Goal: Task Accomplishment & Management: Manage account settings

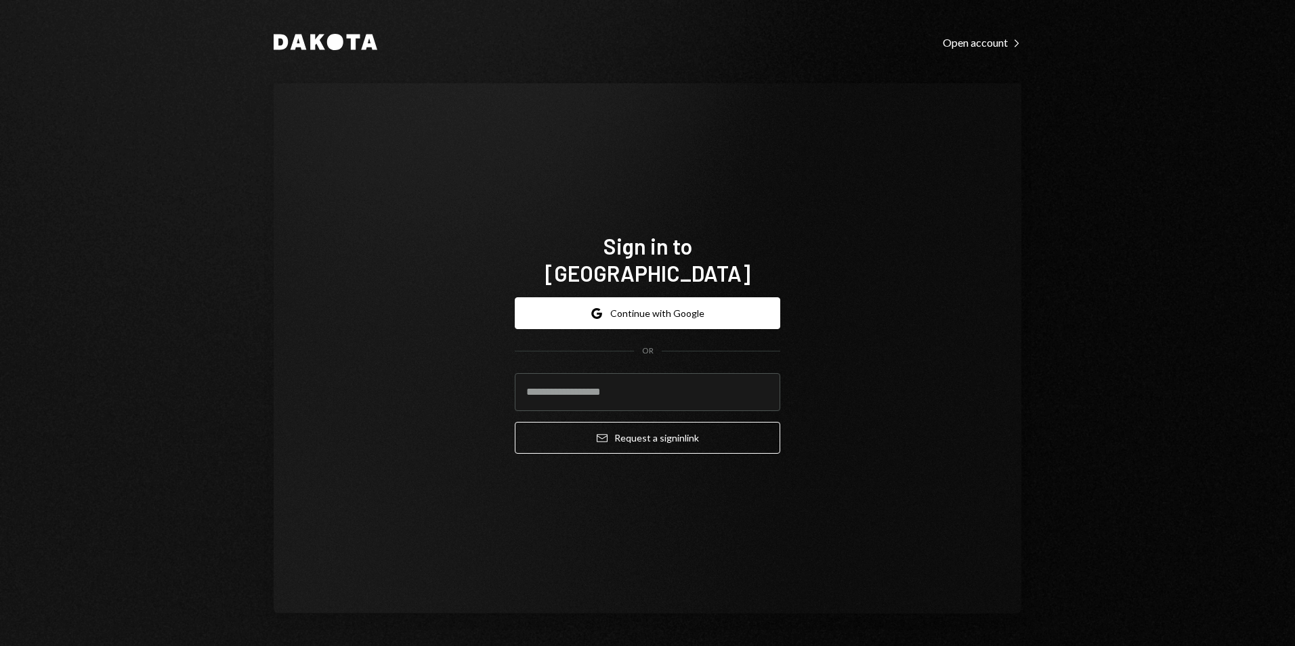
click at [654, 225] on div "Sign in to [GEOGRAPHIC_DATA] Google Continue with Google OR Email Request a sig…" at bounding box center [648, 348] width 298 height 341
click at [667, 299] on button "Google Continue with Google" at bounding box center [648, 313] width 266 height 32
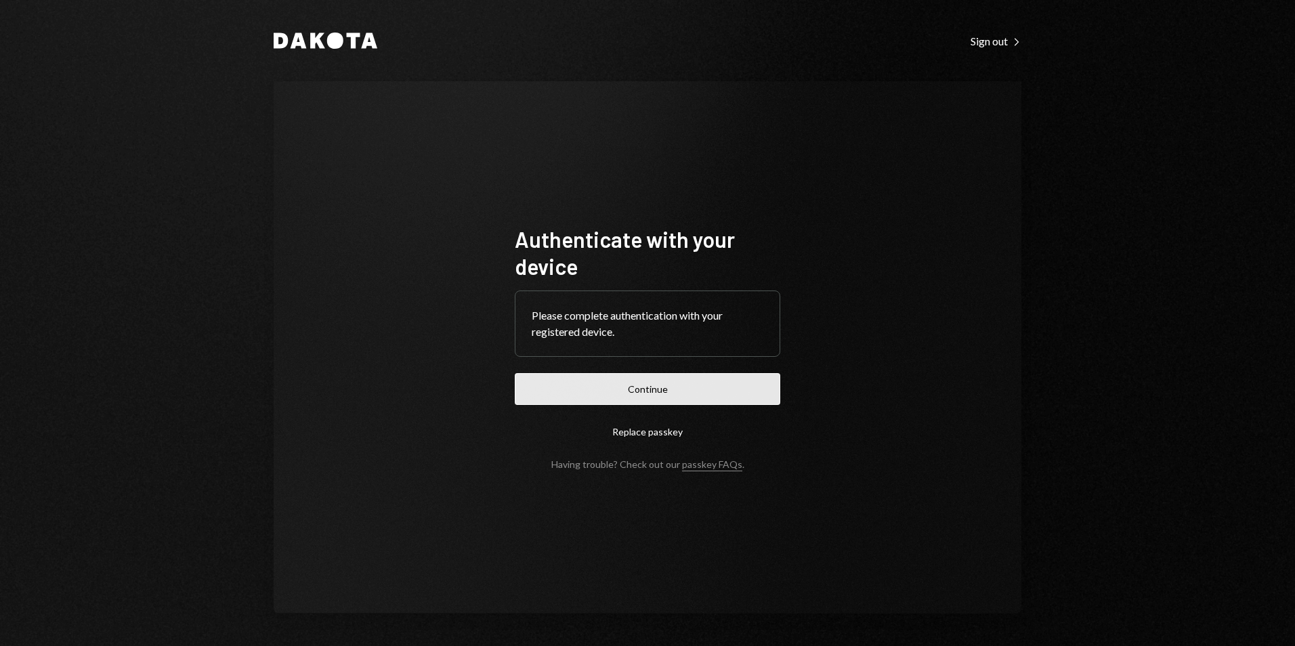
click at [738, 394] on button "Continue" at bounding box center [648, 389] width 266 height 32
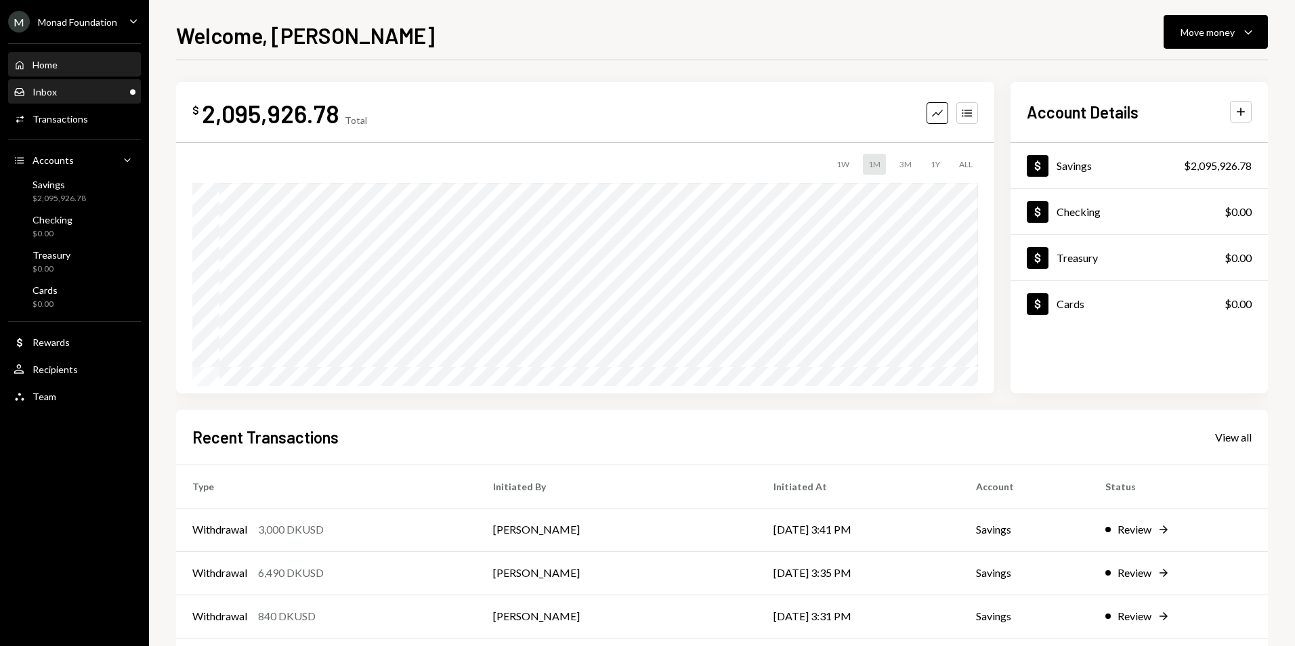
click at [81, 87] on div "Inbox Inbox" at bounding box center [75, 92] width 122 height 12
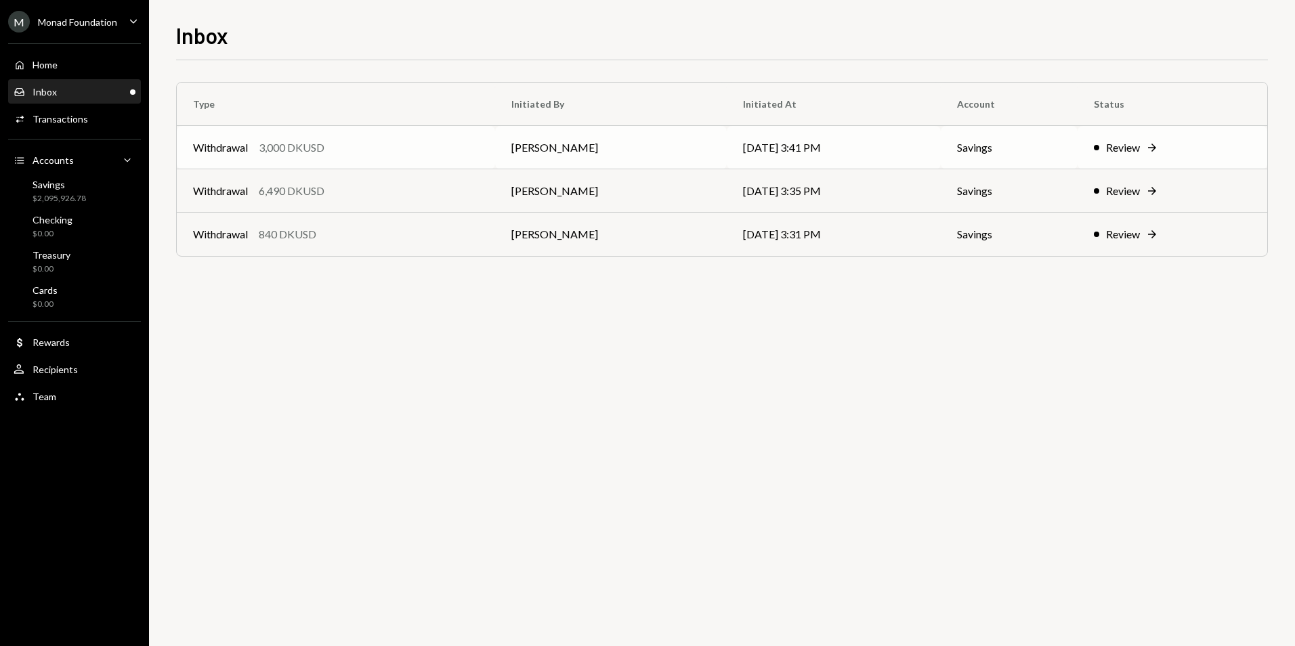
click at [371, 152] on div "Withdrawal 3,000 DKUSD" at bounding box center [336, 148] width 286 height 16
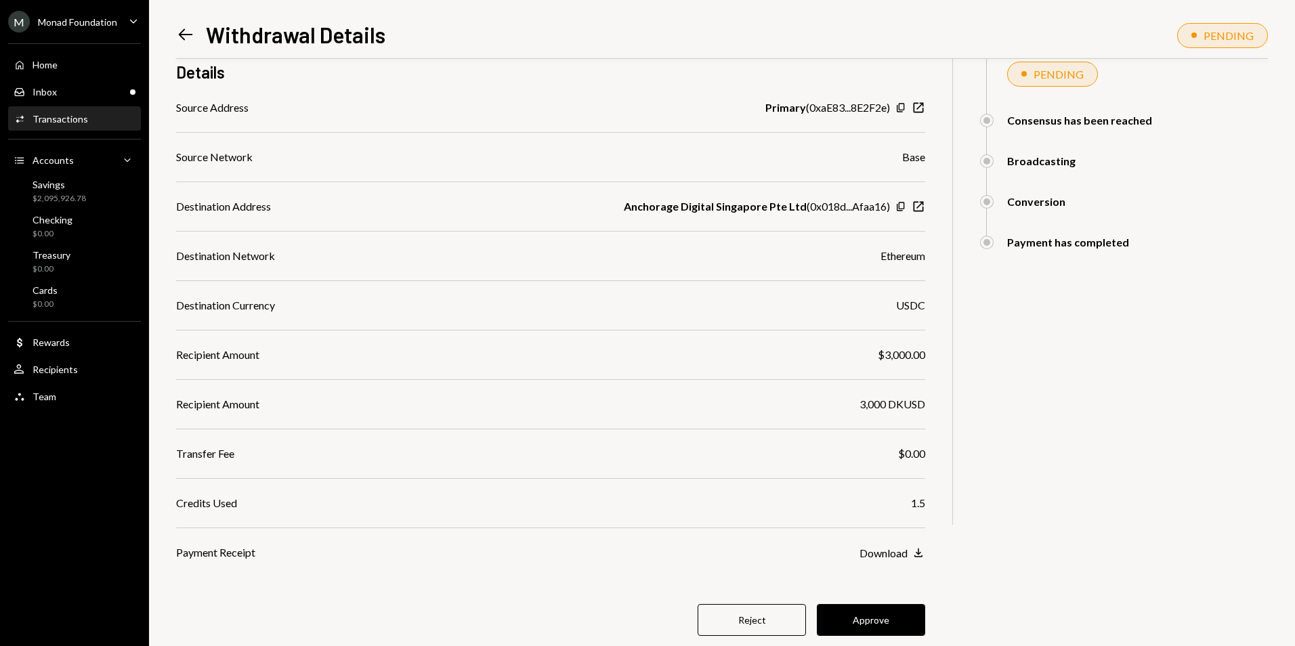
scroll to position [203, 0]
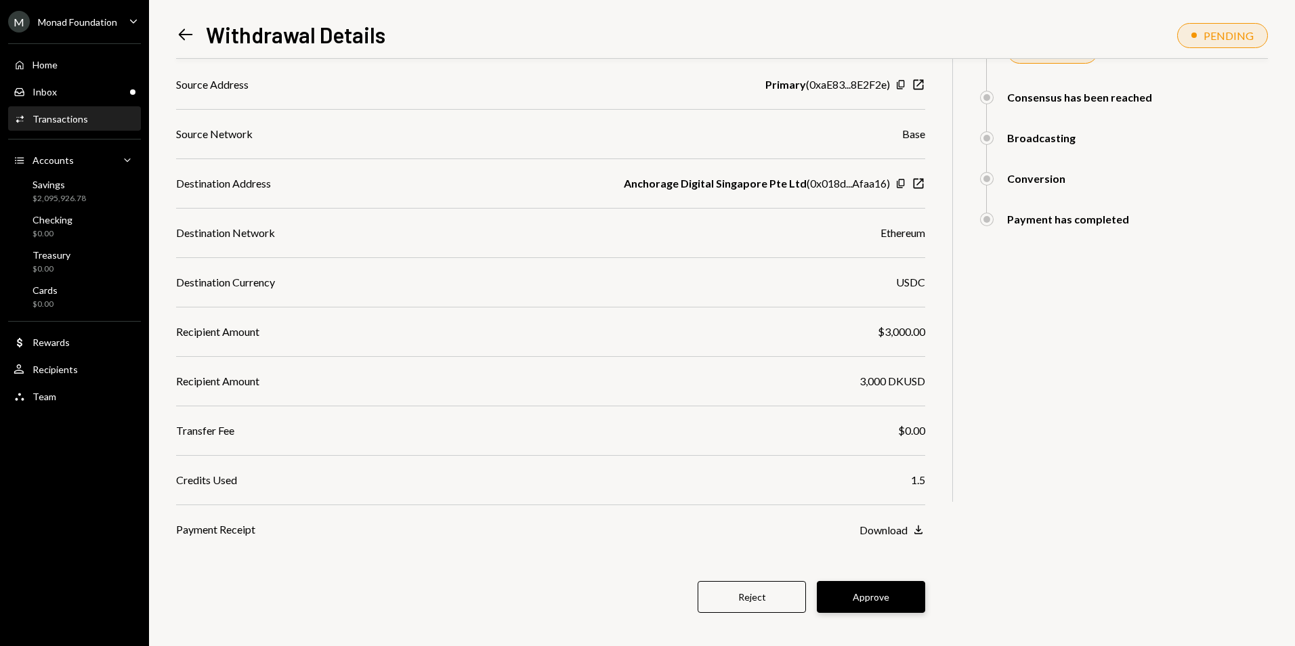
click at [886, 594] on button "Approve" at bounding box center [871, 597] width 108 height 32
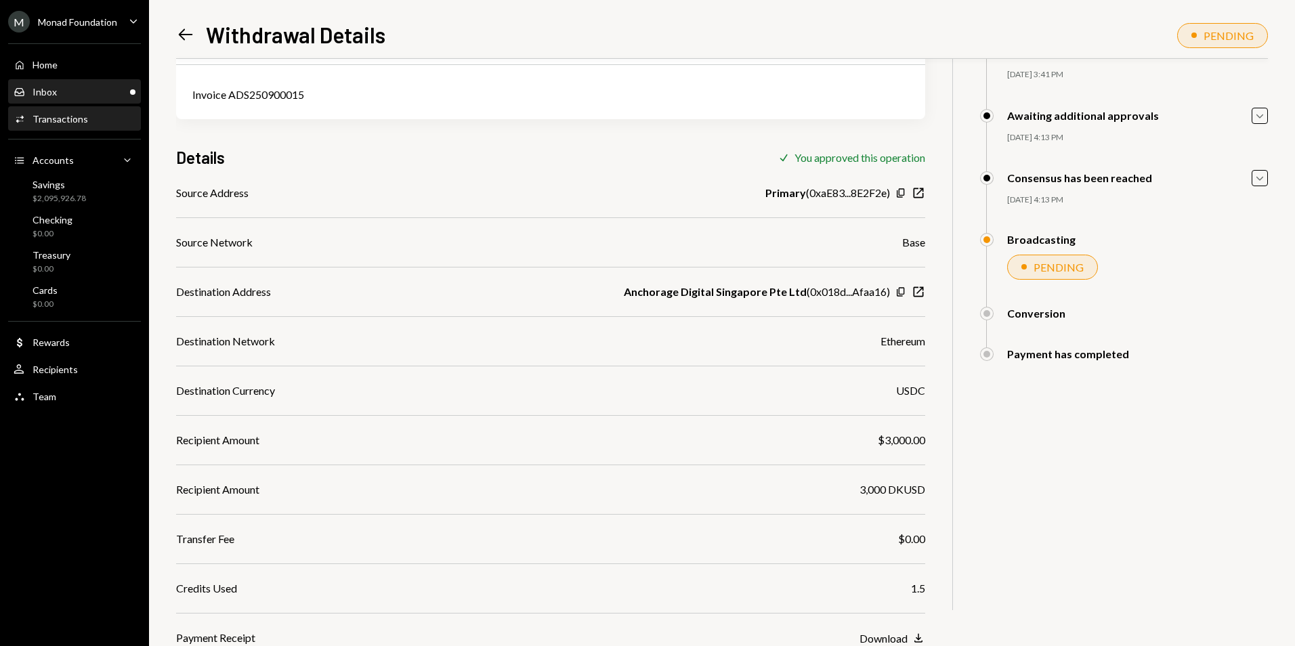
click at [126, 92] on div "Inbox Inbox" at bounding box center [75, 92] width 122 height 12
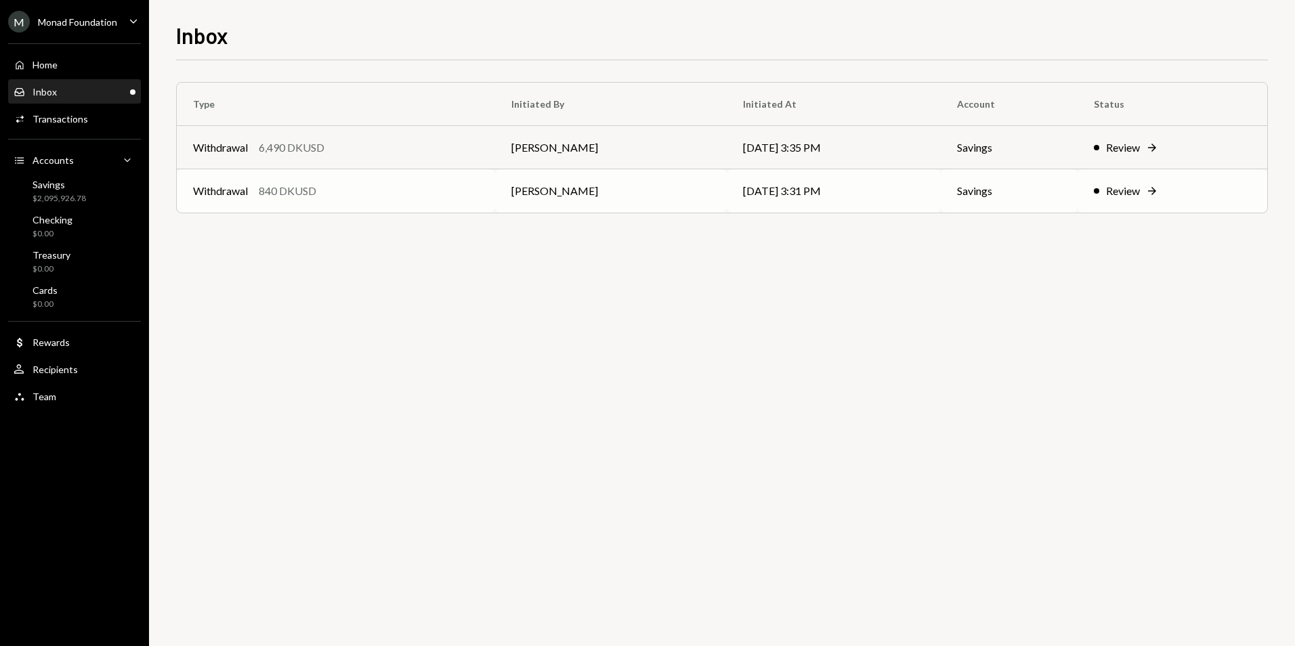
click at [474, 196] on div "Withdrawal 840 DKUSD" at bounding box center [336, 191] width 286 height 16
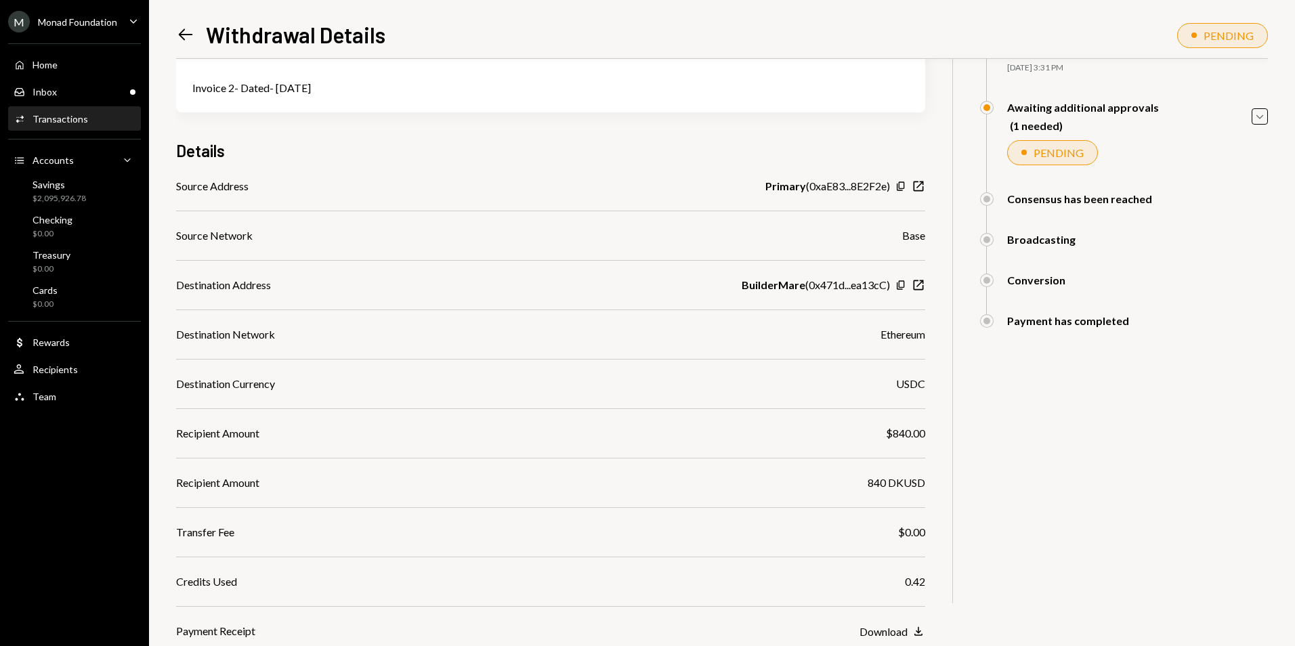
scroll to position [213, 0]
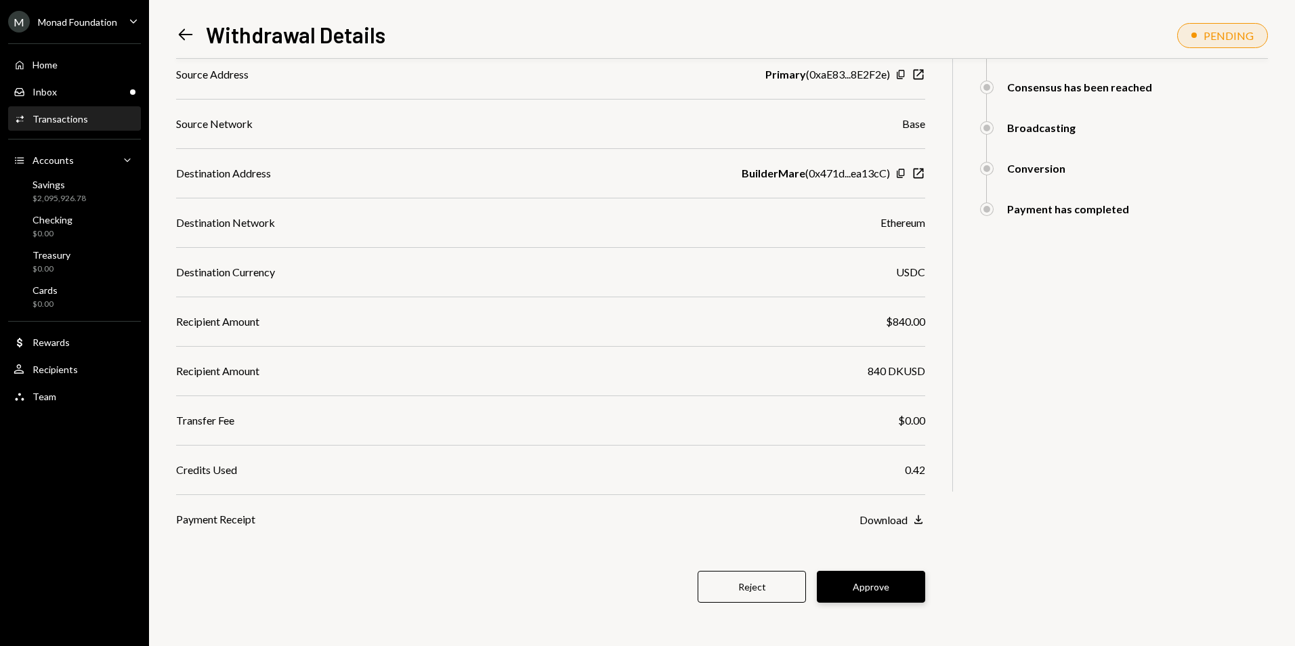
click at [865, 591] on button "Approve" at bounding box center [871, 587] width 108 height 32
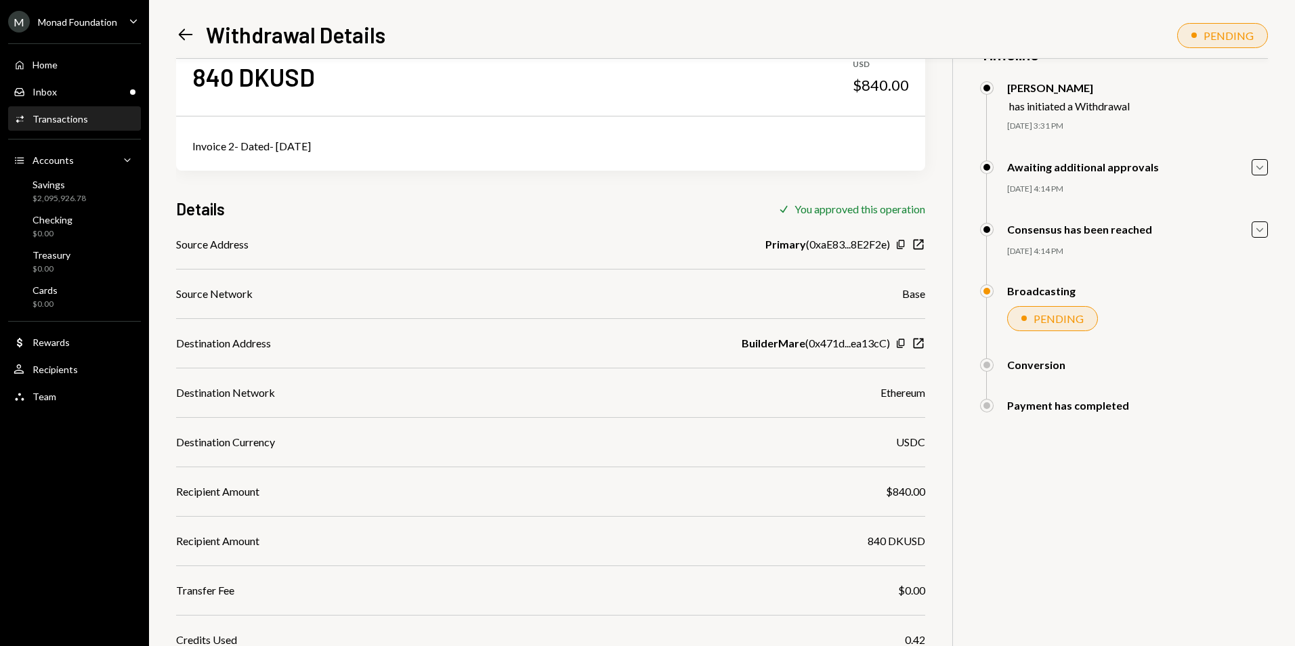
scroll to position [0, 0]
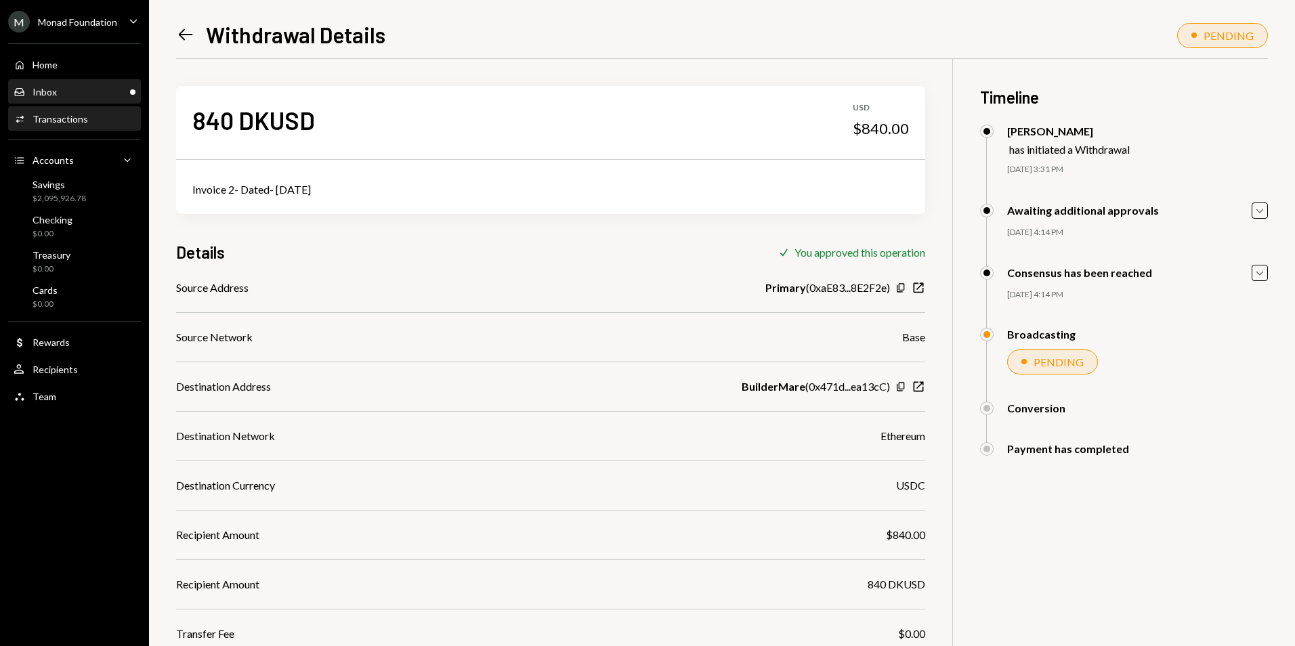
click at [94, 96] on div "Inbox Inbox" at bounding box center [75, 92] width 122 height 12
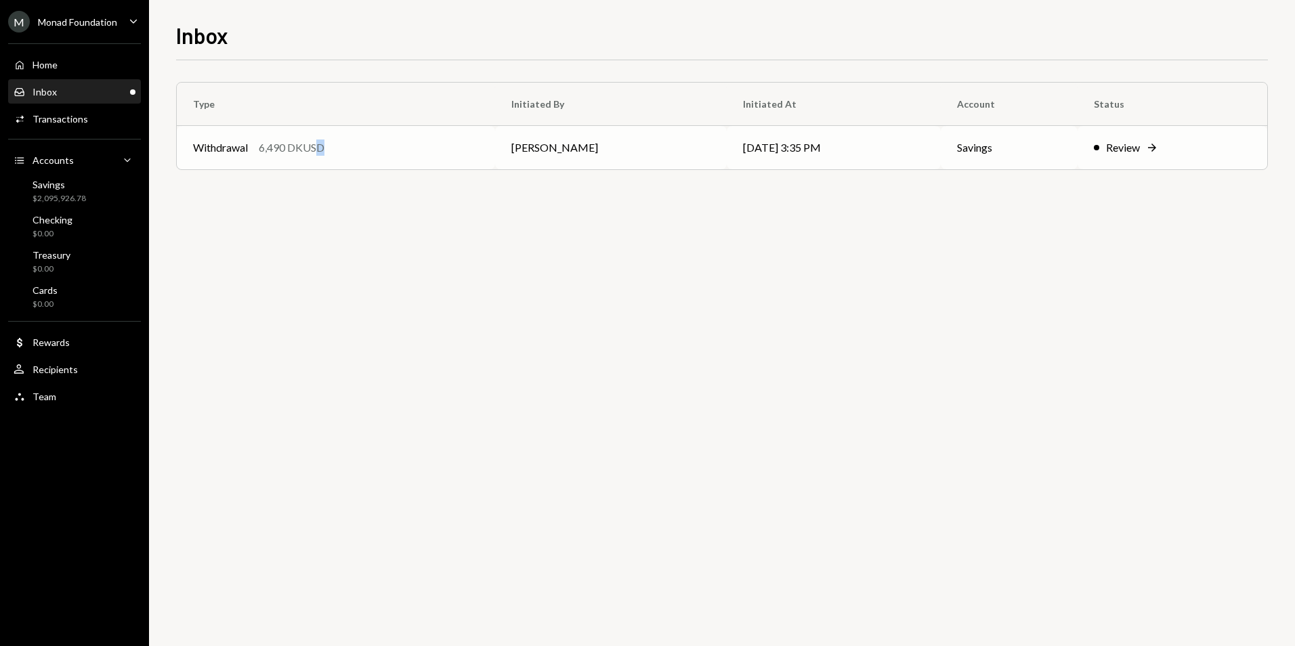
click at [323, 137] on td "Withdrawal 6,490 DKUSD" at bounding box center [336, 147] width 318 height 43
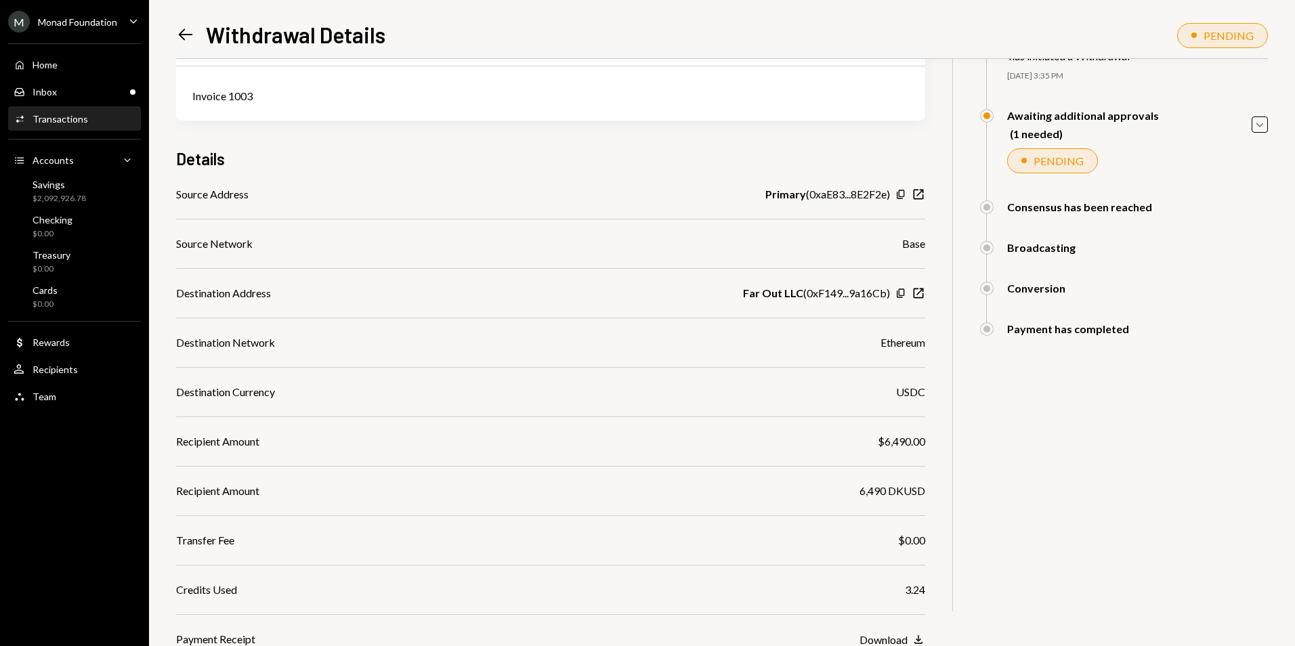
scroll to position [213, 0]
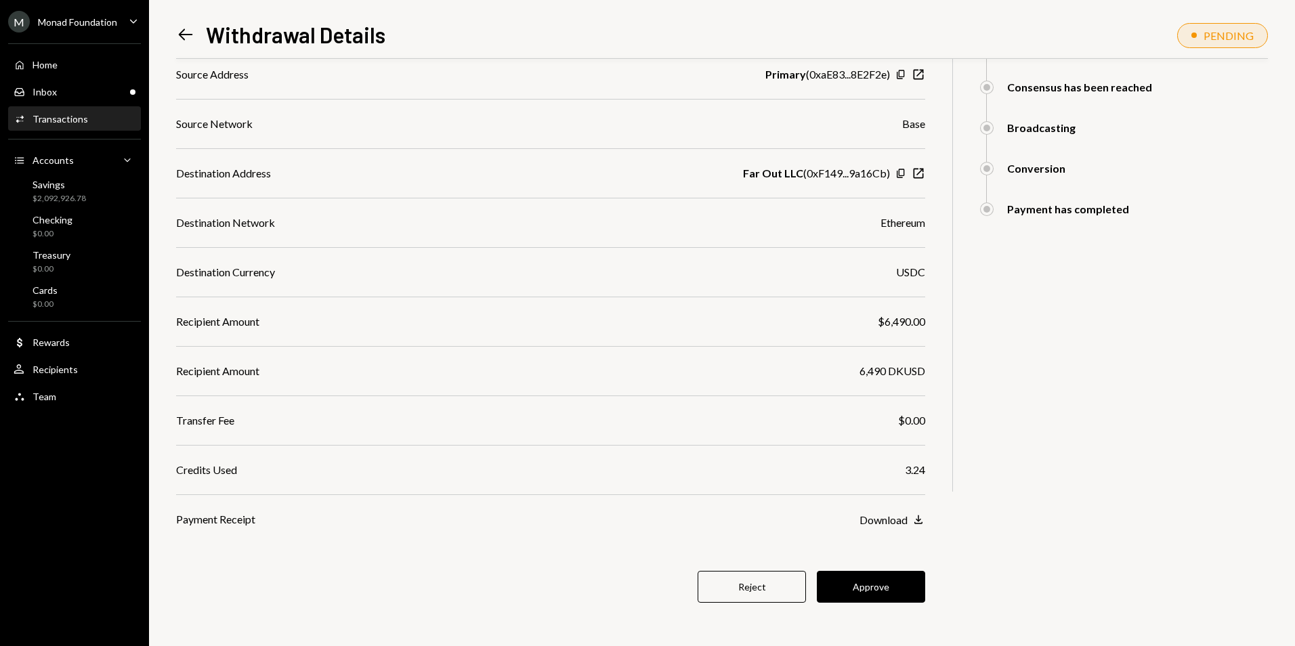
click at [894, 594] on button "Approve" at bounding box center [871, 587] width 108 height 32
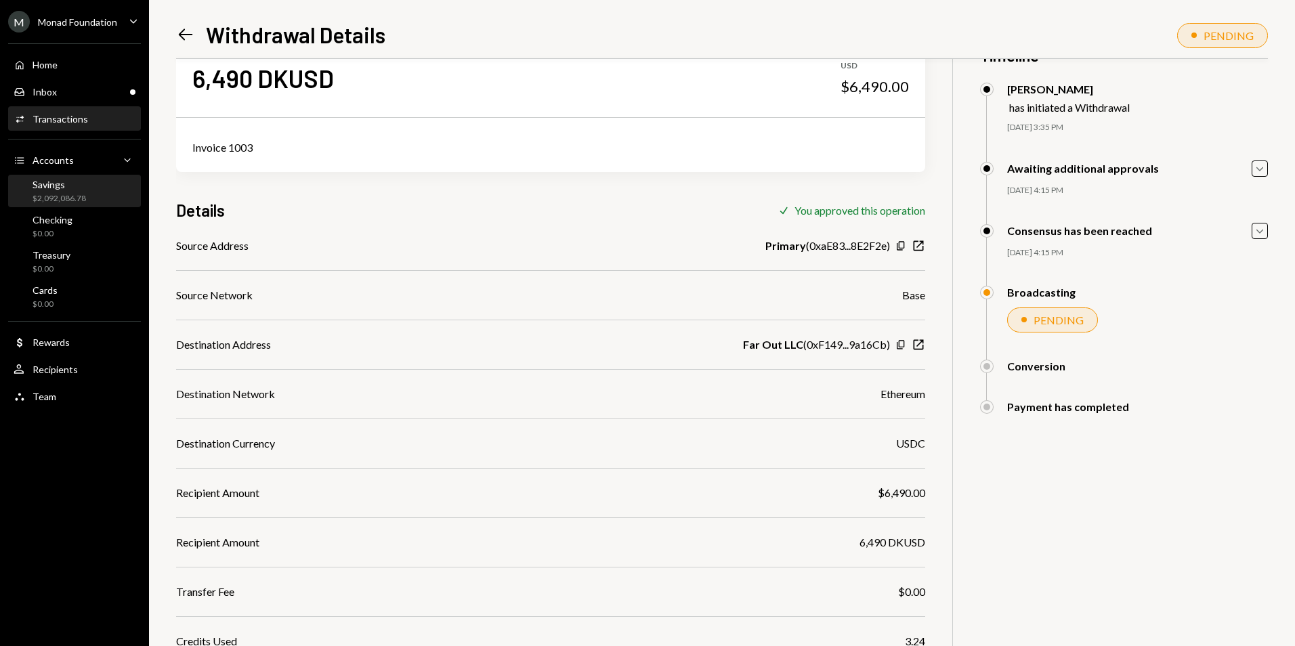
scroll to position [0, 0]
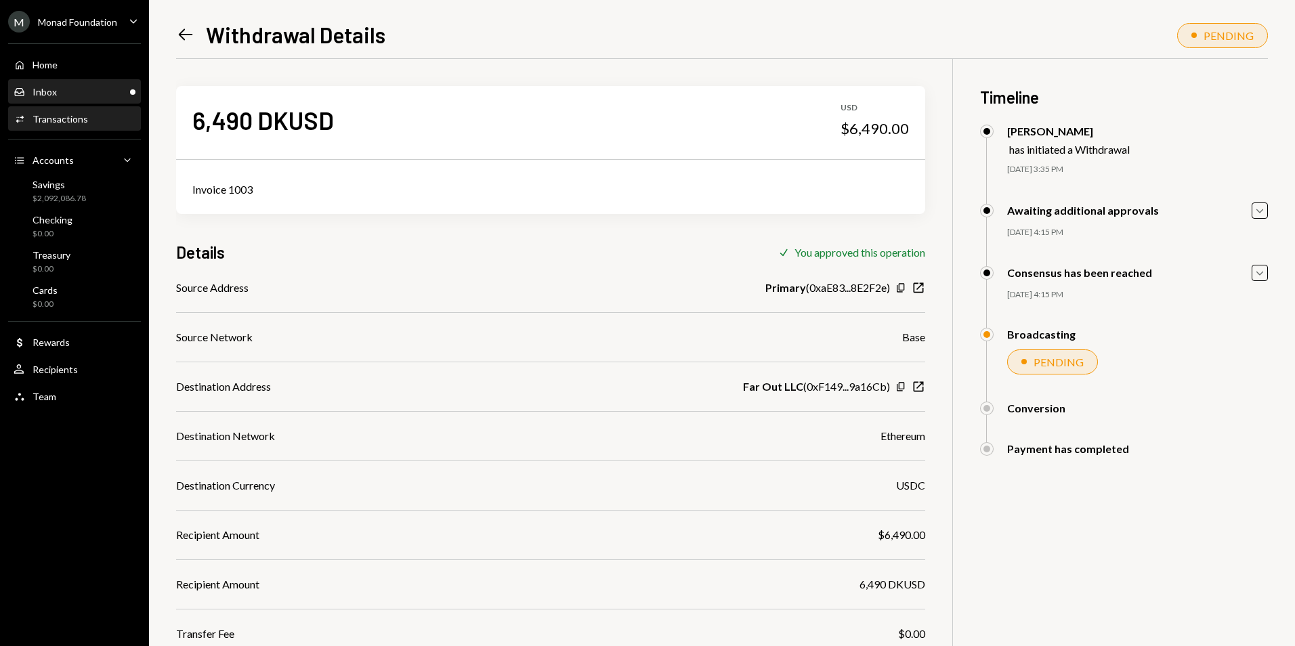
click at [94, 89] on div "Inbox Inbox" at bounding box center [75, 92] width 122 height 12
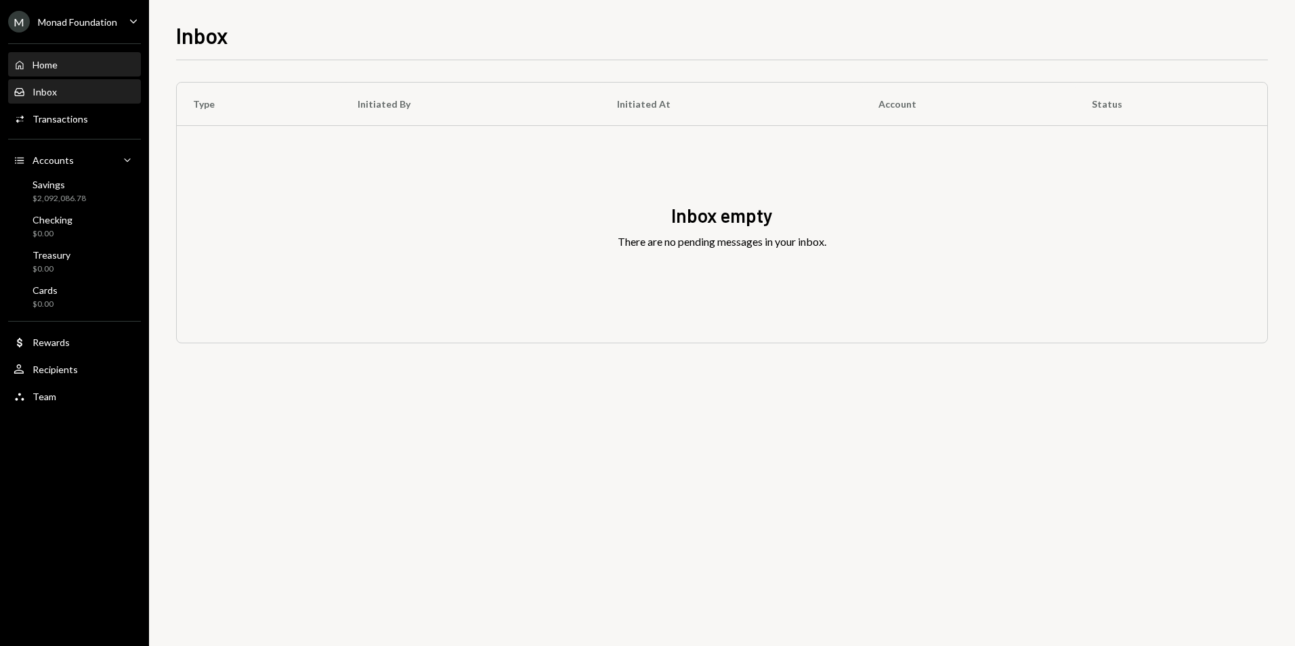
click at [78, 64] on div "Home Home" at bounding box center [75, 65] width 122 height 12
